Goal: Task Accomplishment & Management: Use online tool/utility

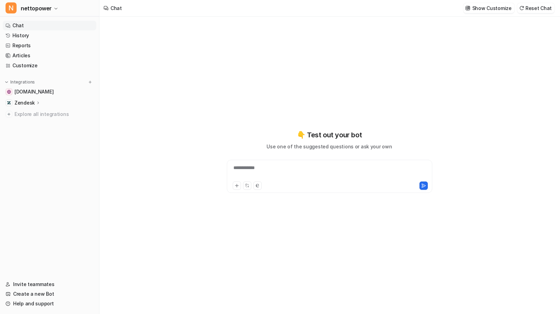
type textarea "**********"
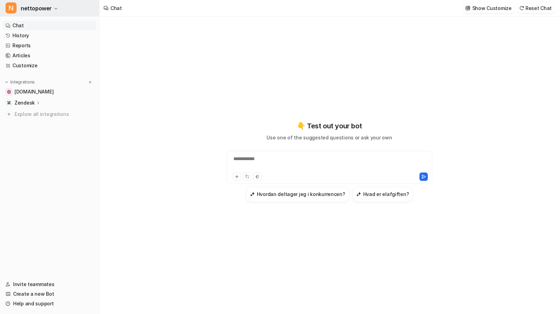
click at [41, 7] on span "nettopower" at bounding box center [36, 8] width 31 height 10
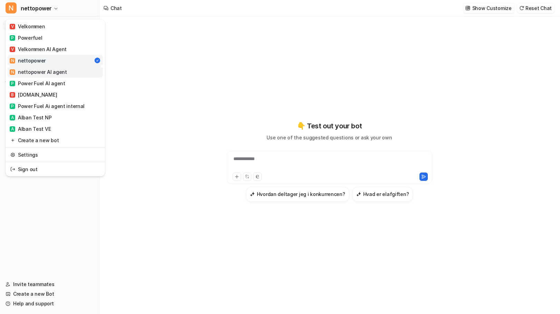
click at [55, 75] on div "N nettopower AI agent" at bounding box center [38, 71] width 57 height 7
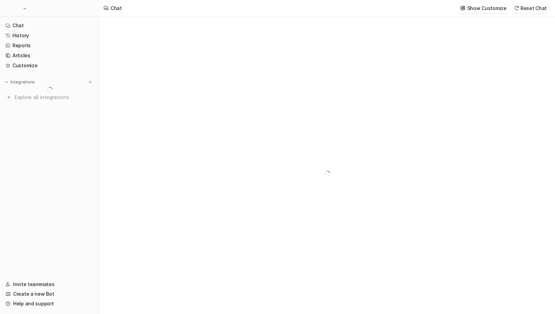
click at [43, 177] on nav "Chat History Reports Articles Customize Integrations Explore all integrations" at bounding box center [49, 146] width 99 height 256
type textarea "**********"
click at [39, 306] on link "Help and support" at bounding box center [50, 304] width 94 height 10
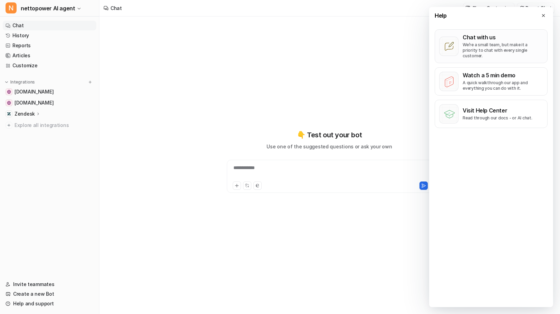
click at [492, 45] on p "We’re a small team, but make it a priority to chat with every single customer." at bounding box center [503, 50] width 80 height 17
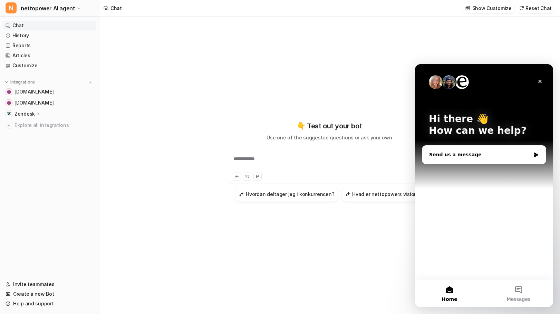
click at [462, 157] on div "Send us a message" at bounding box center [479, 154] width 101 height 7
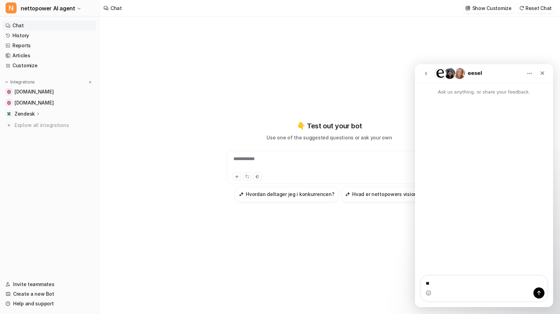
type textarea "*"
type textarea "***"
type textarea "**********"
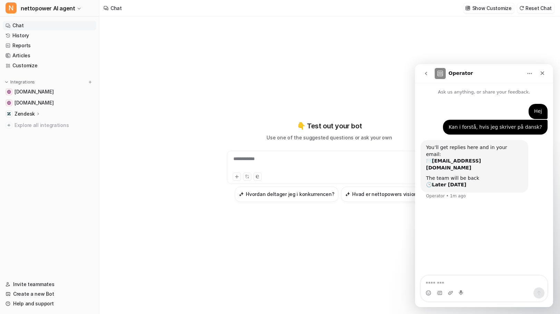
click at [187, 133] on div "**********" at bounding box center [329, 166] width 460 height 298
click at [25, 63] on link "Customize" at bounding box center [50, 66] width 94 height 10
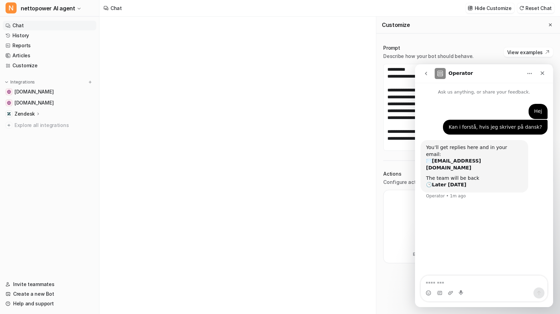
click at [424, 73] on icon "go back" at bounding box center [427, 74] width 6 height 6
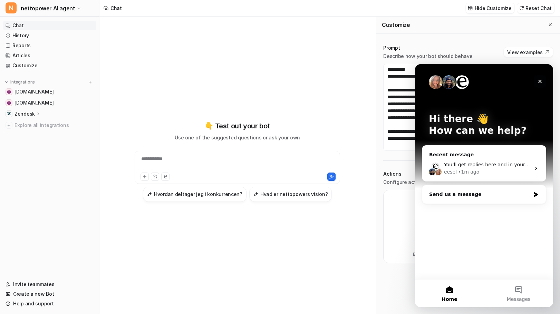
click at [540, 77] on div "Close" at bounding box center [540, 81] width 12 height 12
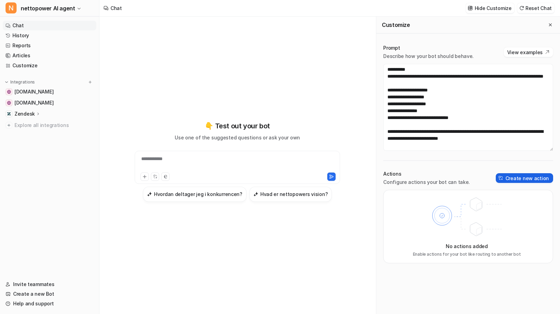
click at [516, 176] on button "Create new action" at bounding box center [524, 178] width 57 height 10
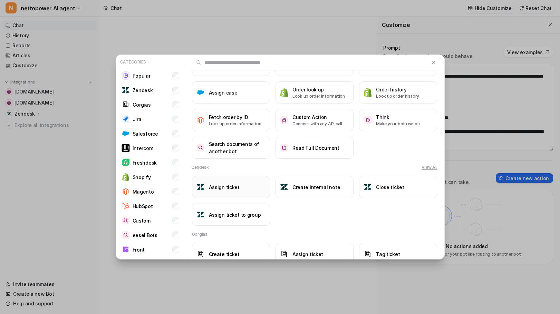
scroll to position [35, 0]
click at [228, 188] on h3 "Assign ticket" at bounding box center [224, 186] width 31 height 7
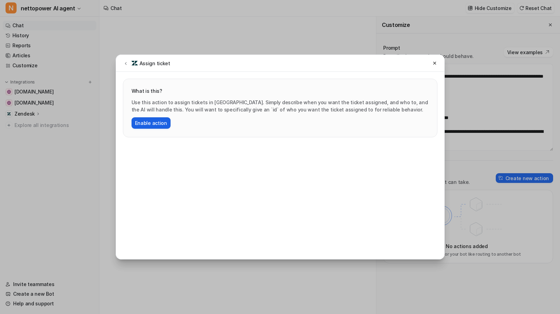
click at [153, 124] on button "Enable action" at bounding box center [151, 122] width 39 height 11
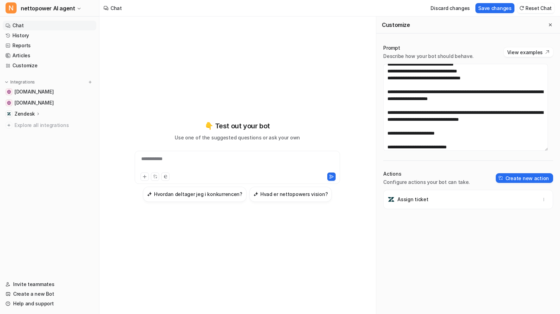
scroll to position [1313, 0]
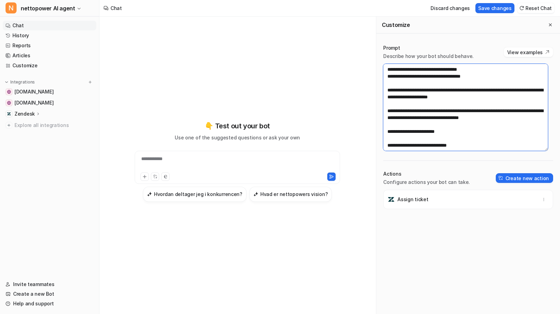
click at [462, 130] on textarea at bounding box center [465, 107] width 165 height 87
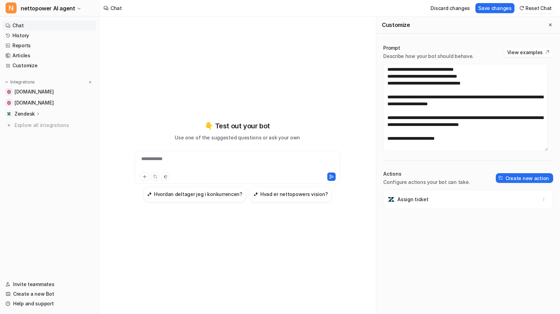
click at [410, 198] on p "Assign ticket" at bounding box center [413, 199] width 31 height 7
click at [540, 197] on button "button" at bounding box center [544, 200] width 10 height 10
click at [424, 211] on div "Assign ticket [GEOGRAPHIC_DATA]" at bounding box center [468, 252] width 170 height 124
click at [448, 142] on textarea at bounding box center [465, 107] width 165 height 87
click at [451, 140] on textarea at bounding box center [465, 107] width 165 height 87
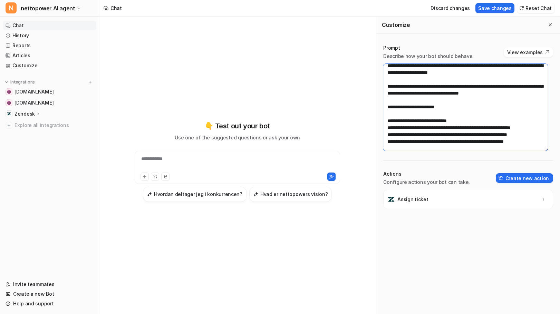
scroll to position [1347, 0]
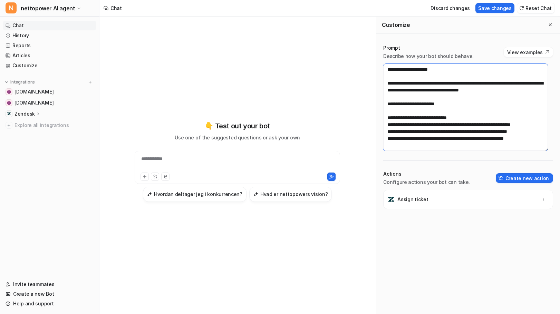
click at [412, 107] on textarea at bounding box center [465, 107] width 165 height 87
paste textarea "**********"
click at [409, 111] on textarea at bounding box center [465, 107] width 165 height 87
click at [426, 110] on textarea at bounding box center [465, 107] width 165 height 87
click at [526, 51] on button "View examples" at bounding box center [528, 52] width 49 height 10
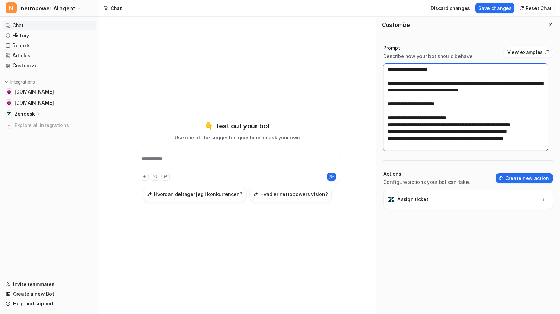
click at [437, 112] on textarea at bounding box center [465, 107] width 165 height 87
drag, startPoint x: 416, startPoint y: 118, endPoint x: 383, endPoint y: 113, distance: 33.7
click at [383, 113] on div "Prompt Describe how your bot should behave. View examples Actions Configure act…" at bounding box center [469, 180] width 184 height 284
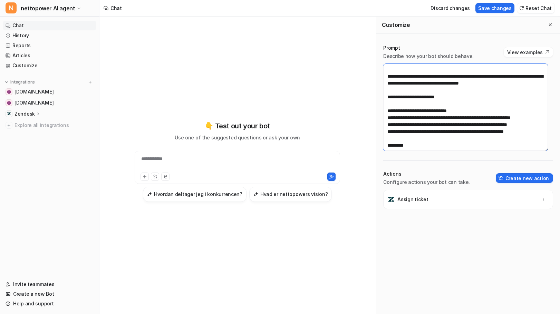
paste textarea "**********"
drag, startPoint x: 417, startPoint y: 111, endPoint x: 387, endPoint y: 110, distance: 30.1
click at [387, 110] on textarea at bounding box center [465, 107] width 165 height 87
paste textarea
click at [415, 111] on textarea at bounding box center [465, 107] width 165 height 87
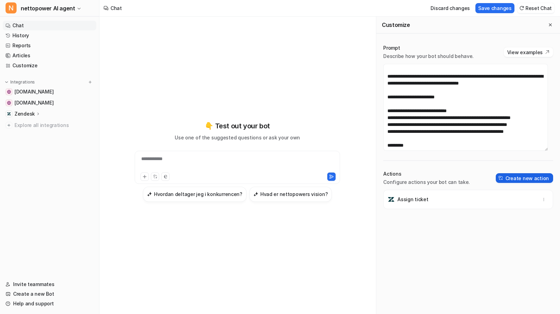
click at [520, 181] on button "Create new action" at bounding box center [524, 178] width 57 height 10
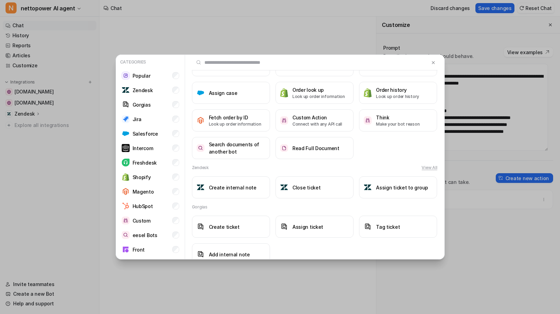
scroll to position [35, 0]
click at [388, 189] on h3 "Assign ticket to group" at bounding box center [402, 186] width 52 height 7
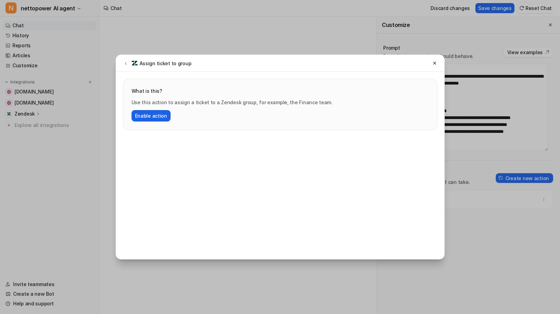
click at [156, 118] on button "Enable action" at bounding box center [151, 115] width 39 height 11
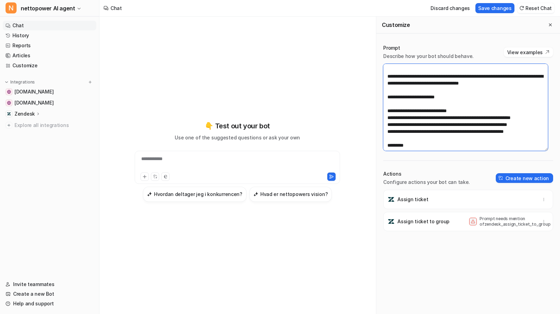
click at [422, 111] on textarea at bounding box center [465, 107] width 165 height 87
drag, startPoint x: 536, startPoint y: 226, endPoint x: 527, endPoint y: 226, distance: 9.0
click at [527, 226] on div "Prompt needs mention of zendesk_assign_ticket_to_group" at bounding box center [508, 221] width 79 height 11
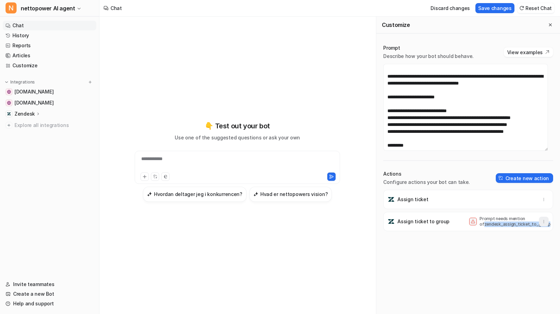
drag, startPoint x: 475, startPoint y: 225, endPoint x: 535, endPoint y: 224, distance: 60.1
click at [535, 224] on div "Prompt needs mention of zendesk_assign_ticket_to_group" at bounding box center [508, 221] width 79 height 11
copy body "zendesk_assign_ticket_to_group"
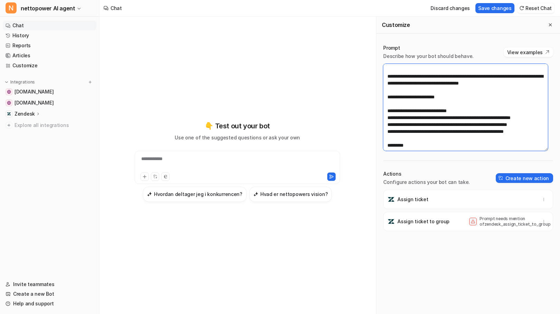
click at [438, 113] on textarea at bounding box center [465, 107] width 165 height 87
click at [446, 111] on textarea at bounding box center [465, 107] width 165 height 87
paste textarea "**********"
drag, startPoint x: 423, startPoint y: 110, endPoint x: 439, endPoint y: 111, distance: 15.9
click at [423, 110] on textarea at bounding box center [465, 107] width 165 height 87
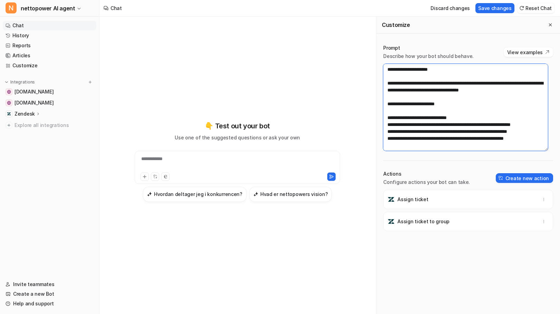
click at [464, 117] on textarea at bounding box center [465, 107] width 165 height 87
paste textarea "**********"
drag, startPoint x: 539, startPoint y: 117, endPoint x: 388, endPoint y: 118, distance: 151.0
click at [388, 118] on textarea at bounding box center [465, 107] width 165 height 87
click at [492, 219] on div "Assign ticket to group" at bounding box center [469, 221] width 164 height 19
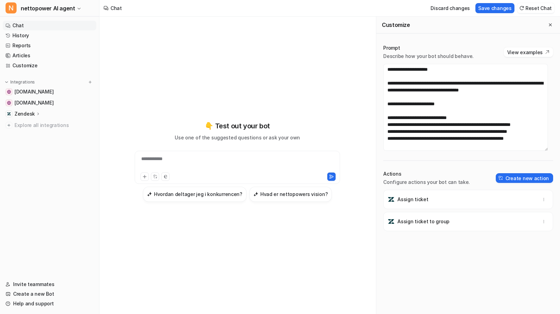
click at [545, 222] on div "Assign ticket to group" at bounding box center [469, 221] width 164 height 19
click at [542, 222] on icon "button" at bounding box center [544, 221] width 5 height 5
click at [435, 248] on div "Assign ticket Assign ticket to group [GEOGRAPHIC_DATA]" at bounding box center [468, 252] width 170 height 124
click at [542, 199] on icon "button" at bounding box center [544, 199] width 5 height 5
click at [492, 215] on span "Delete" at bounding box center [493, 214] width 16 height 7
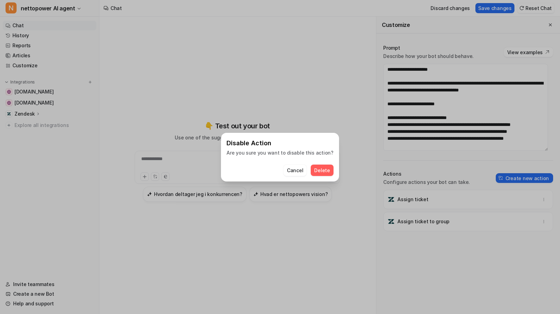
click at [316, 171] on span "Delete" at bounding box center [322, 170] width 16 height 7
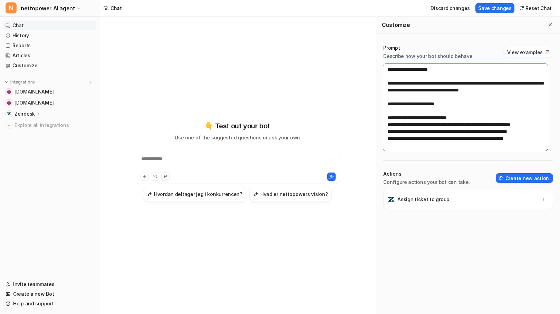
click at [466, 118] on textarea at bounding box center [465, 107] width 165 height 87
click at [495, 8] on button "Save changes" at bounding box center [495, 8] width 39 height 10
click at [465, 123] on textarea at bounding box center [465, 107] width 165 height 87
drag, startPoint x: 529, startPoint y: 118, endPoint x: 378, endPoint y: 112, distance: 151.4
click at [378, 112] on div "Prompt Describe how your bot should behave. View examples Actions Configure act…" at bounding box center [469, 180] width 184 height 284
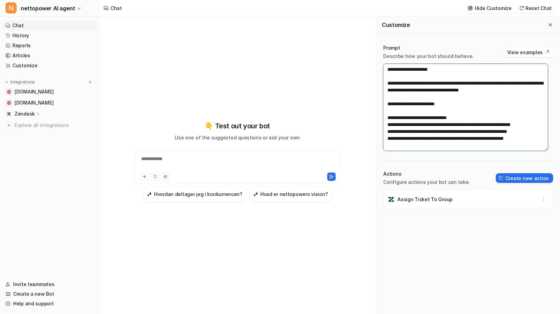
click at [462, 113] on textarea at bounding box center [465, 107] width 165 height 87
click at [448, 119] on textarea at bounding box center [465, 107] width 165 height 87
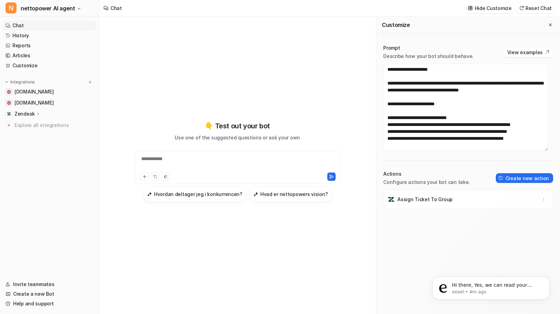
scroll to position [0, 0]
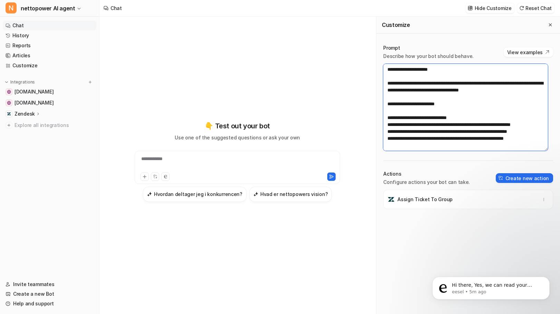
drag, startPoint x: 422, startPoint y: 110, endPoint x: 387, endPoint y: 110, distance: 35.6
click at [387, 110] on textarea at bounding box center [465, 107] width 165 height 87
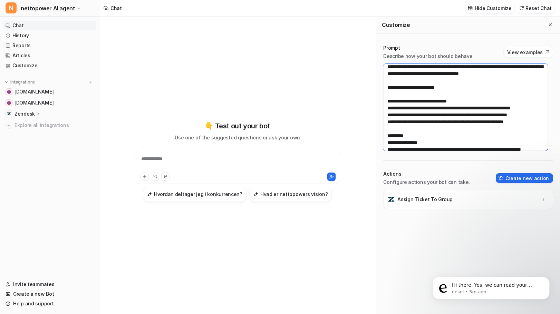
scroll to position [1347, 0]
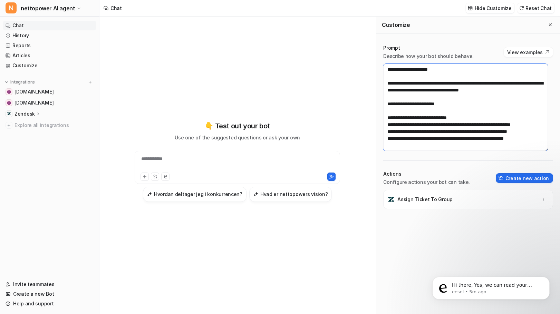
drag, startPoint x: 537, startPoint y: 117, endPoint x: 386, endPoint y: 117, distance: 151.3
click at [386, 117] on textarea at bounding box center [465, 107] width 165 height 87
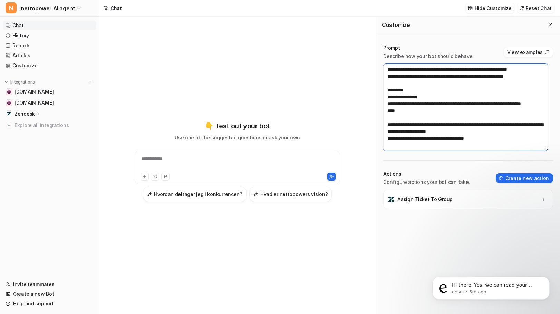
scroll to position [1485, 0]
click at [402, 102] on textarea at bounding box center [465, 107] width 165 height 87
paste textarea "**********"
click at [443, 111] on textarea at bounding box center [465, 107] width 165 height 87
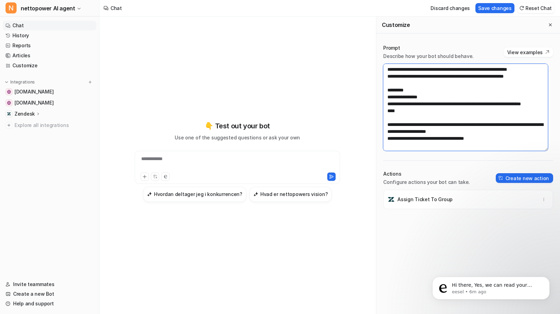
click at [444, 111] on textarea at bounding box center [465, 107] width 165 height 87
click at [442, 110] on textarea at bounding box center [465, 107] width 165 height 87
click at [520, 103] on textarea at bounding box center [465, 107] width 165 height 87
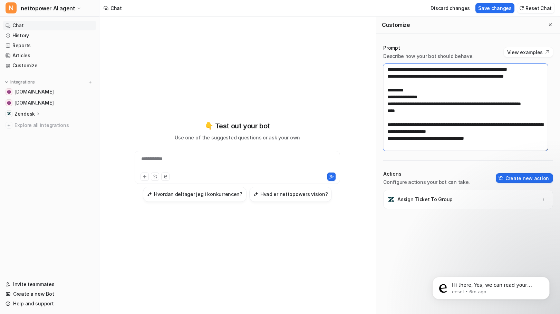
paste textarea
drag, startPoint x: 415, startPoint y: 111, endPoint x: 381, endPoint y: 111, distance: 34.2
click at [381, 111] on div "Prompt Describe how your bot should behave. View examples Actions Configure act…" at bounding box center [469, 180] width 184 height 284
drag, startPoint x: 416, startPoint y: 97, endPoint x: 449, endPoint y: 90, distance: 33.6
click at [449, 90] on textarea at bounding box center [465, 107] width 165 height 87
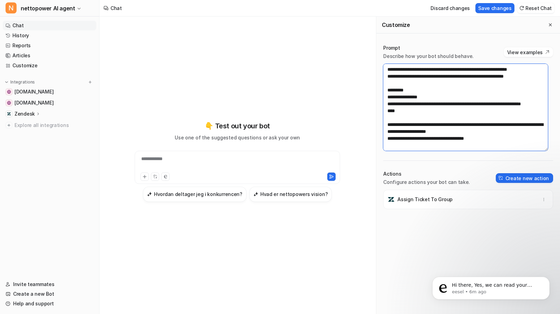
scroll to position [1368, 0]
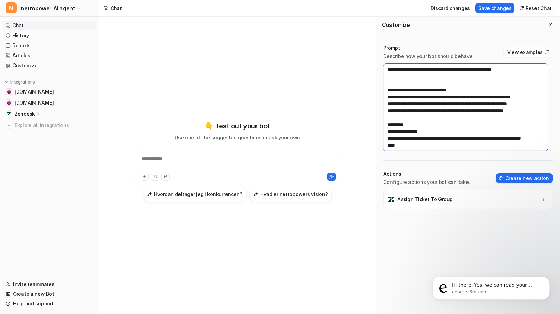
drag, startPoint x: 539, startPoint y: 97, endPoint x: 384, endPoint y: 89, distance: 155.0
click at [384, 89] on textarea at bounding box center [465, 107] width 165 height 87
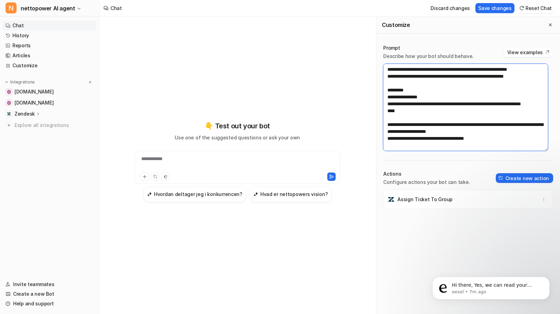
scroll to position [1541, 0]
drag, startPoint x: 409, startPoint y: 137, endPoint x: 379, endPoint y: 130, distance: 31.1
click at [379, 130] on div "Prompt Describe how your bot should behave. View examples Actions Configure act…" at bounding box center [469, 180] width 184 height 284
paste textarea
drag, startPoint x: 422, startPoint y: 130, endPoint x: 387, endPoint y: 131, distance: 34.6
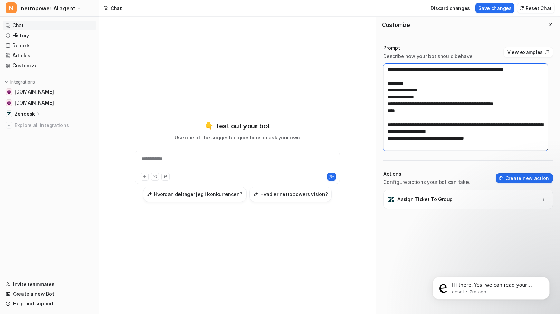
click at [387, 131] on textarea at bounding box center [465, 107] width 165 height 87
click at [431, 125] on textarea at bounding box center [465, 107] width 165 height 87
paste textarea "**********"
click at [391, 132] on textarea at bounding box center [465, 107] width 165 height 87
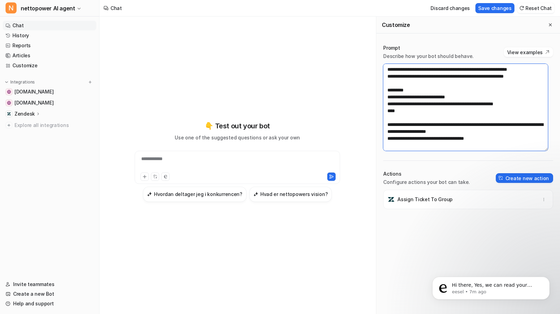
drag, startPoint x: 407, startPoint y: 112, endPoint x: 385, endPoint y: 111, distance: 21.5
click at [385, 111] on textarea at bounding box center [465, 107] width 165 height 87
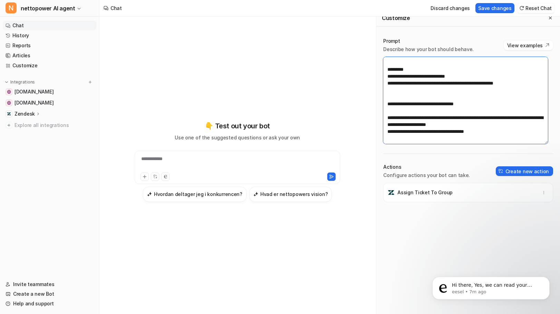
drag, startPoint x: 460, startPoint y: 92, endPoint x: 428, endPoint y: 89, distance: 32.5
click at [428, 89] on textarea at bounding box center [465, 100] width 165 height 87
click at [486, 119] on textarea at bounding box center [465, 100] width 165 height 87
paste textarea "**********"
type textarea "**********"
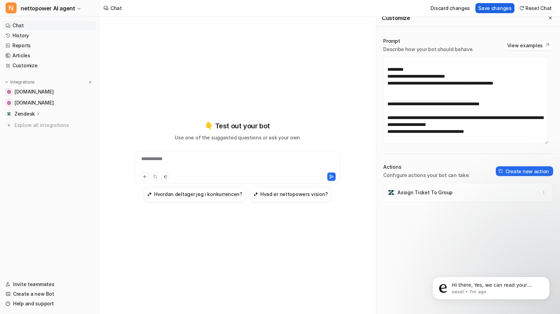
click at [496, 7] on button "Save changes" at bounding box center [495, 8] width 39 height 10
click at [516, 291] on p "eesel • 8m ago" at bounding box center [496, 292] width 89 height 6
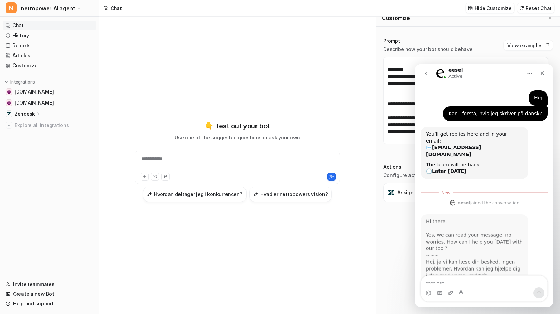
scroll to position [13, 0]
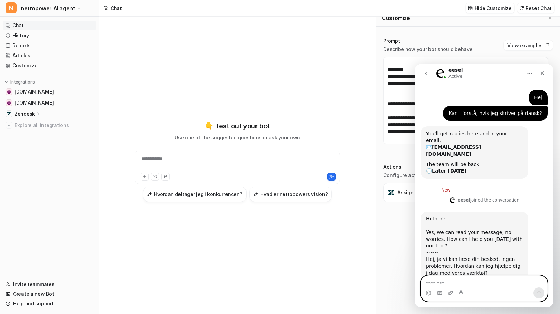
click at [459, 284] on textarea "Message…" at bounding box center [484, 282] width 126 height 12
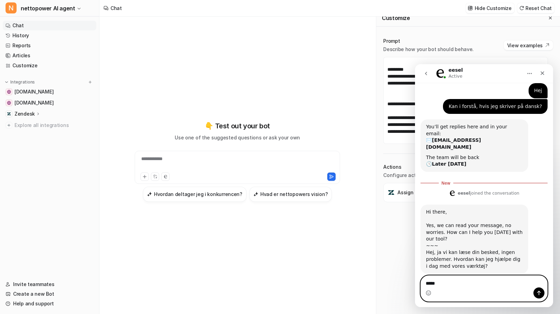
scroll to position [27, 0]
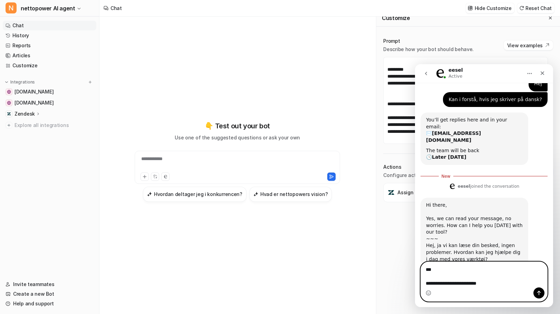
type textarea "**********"
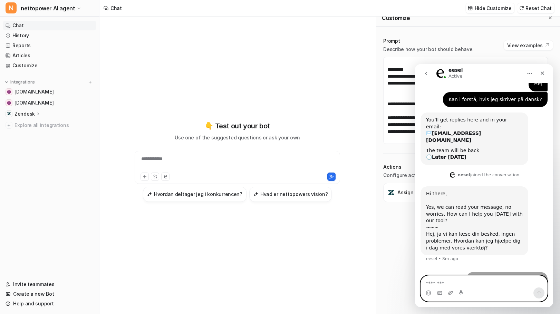
scroll to position [32, 0]
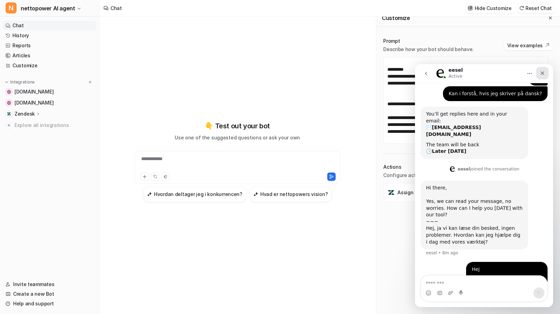
click at [544, 73] on icon "Close" at bounding box center [543, 73] width 6 height 6
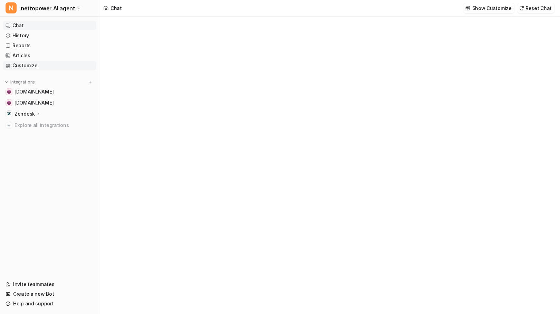
type textarea "**********"
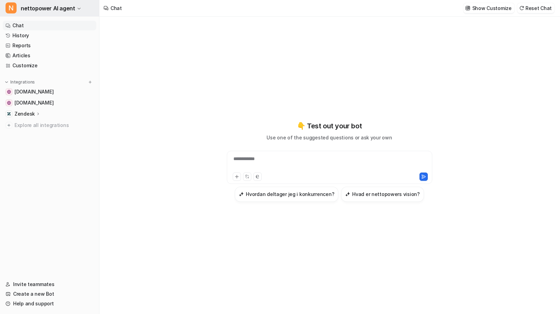
click at [60, 11] on span "nettopower AI agent" at bounding box center [48, 8] width 54 height 10
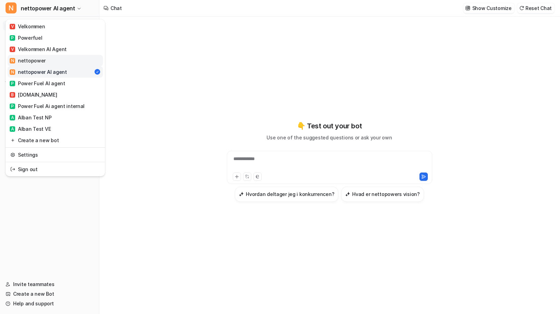
click at [34, 63] on div "N nettopower" at bounding box center [28, 60] width 36 height 7
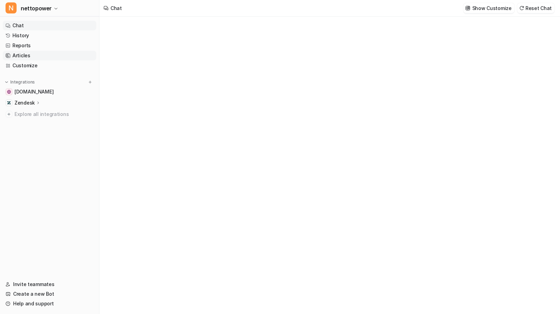
type textarea "**********"
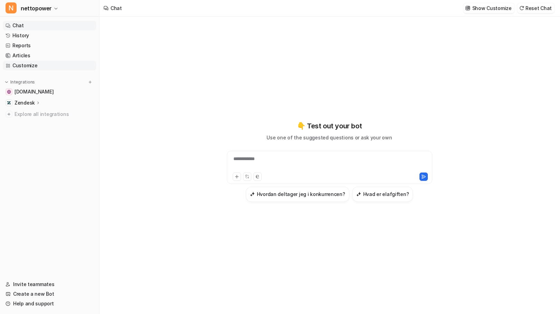
click at [24, 62] on link "Customize" at bounding box center [50, 66] width 94 height 10
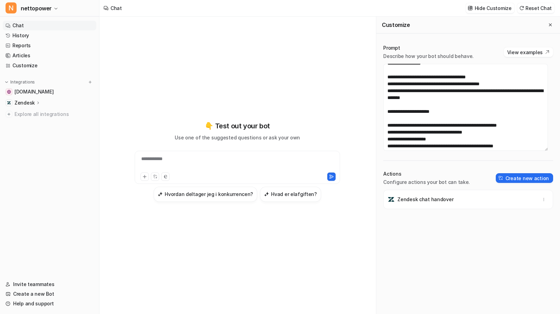
scroll to position [691, 0]
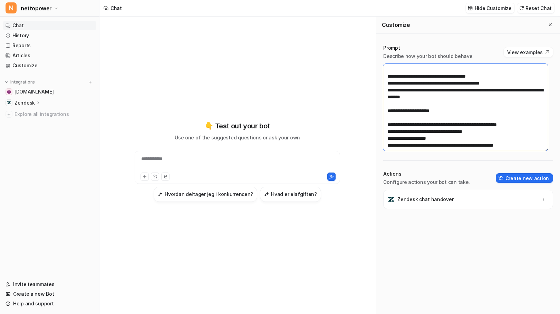
drag, startPoint x: 471, startPoint y: 111, endPoint x: 418, endPoint y: 112, distance: 53.2
click at [418, 112] on textarea at bounding box center [465, 107] width 165 height 87
